Goal: Register for event/course

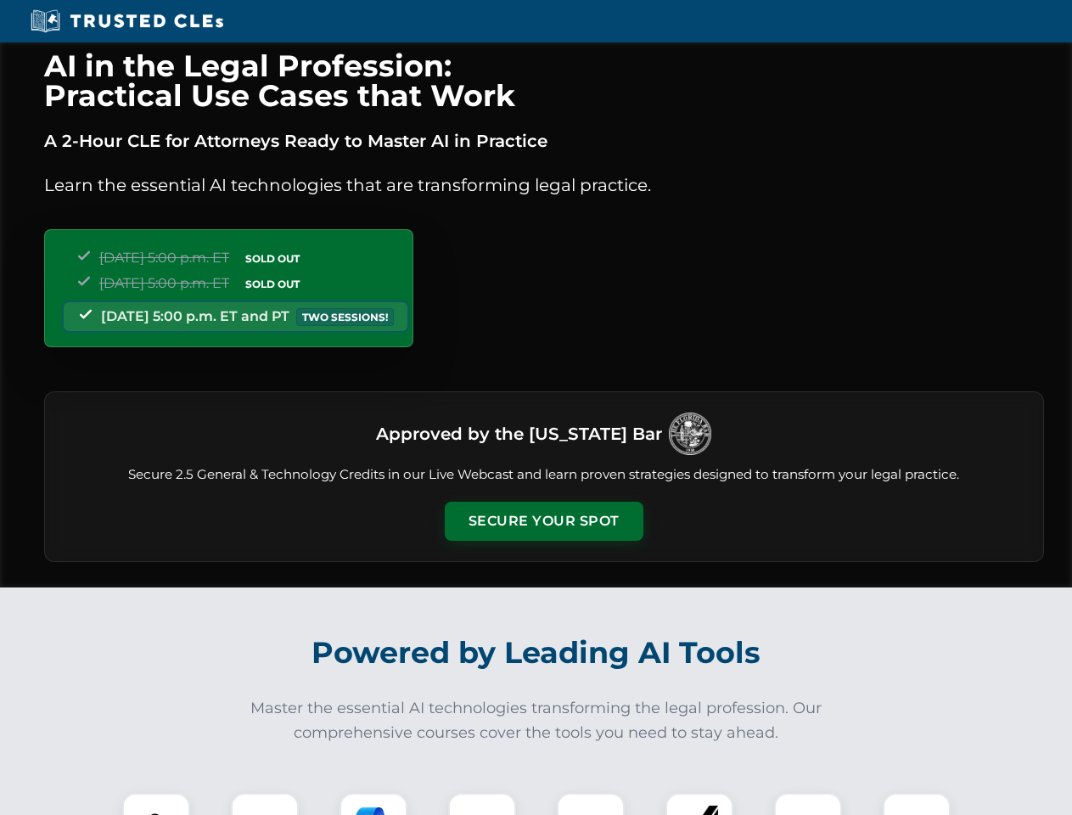
click at [543, 521] on button "Secure Your Spot" at bounding box center [544, 521] width 199 height 39
click at [156, 804] on img at bounding box center [156, 826] width 49 height 49
click at [265, 804] on div at bounding box center [265, 827] width 68 height 68
click at [373, 804] on div at bounding box center [373, 827] width 68 height 68
click at [482, 804] on img at bounding box center [482, 827] width 48 height 48
